Goal: Information Seeking & Learning: Check status

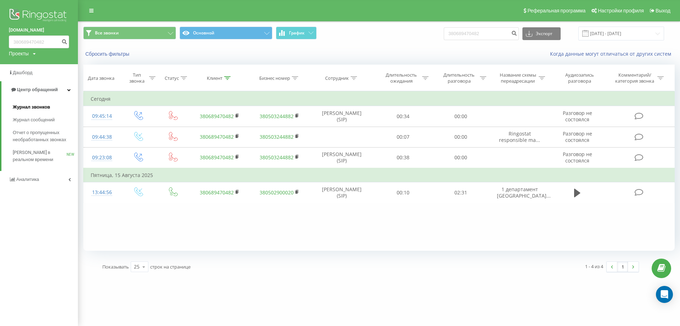
click at [60, 107] on link "Журнал звонков" at bounding box center [45, 107] width 65 height 13
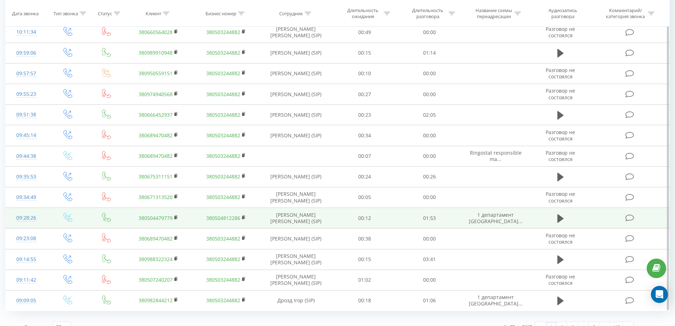
scroll to position [322, 0]
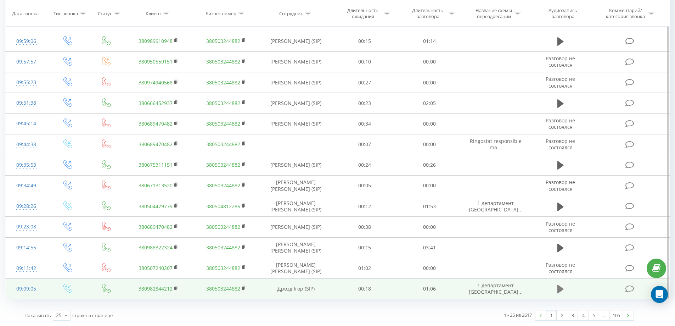
click at [561, 288] on icon at bounding box center [560, 288] width 6 height 9
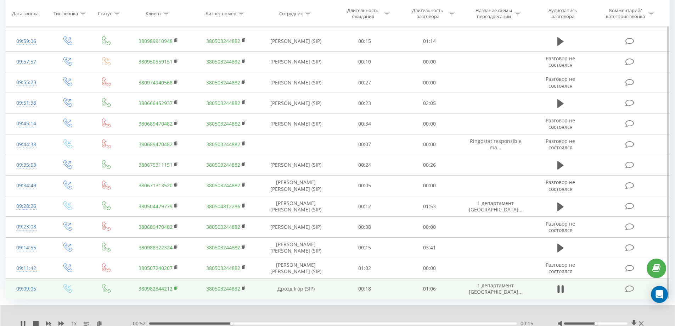
click at [175, 286] on icon at bounding box center [176, 287] width 2 height 3
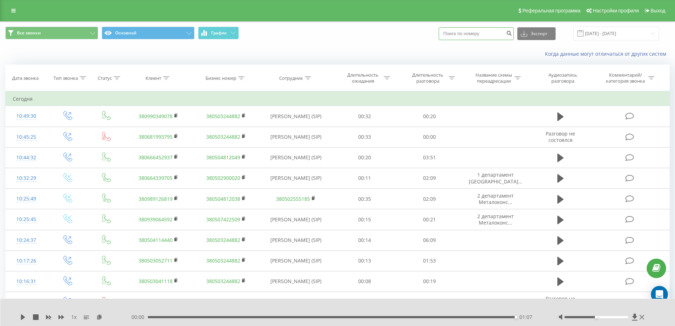
click at [470, 36] on input at bounding box center [476, 33] width 75 height 13
paste input "380676396023"
type input "380676396023"
